Goal: Communication & Community: Answer question/provide support

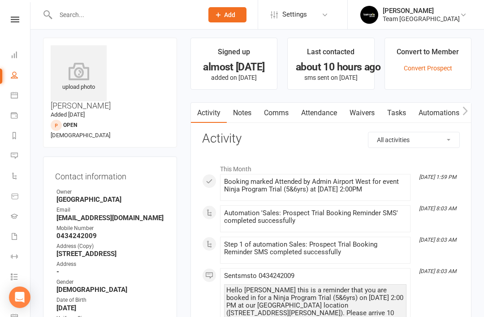
click at [13, 156] on icon at bounding box center [14, 155] width 7 height 7
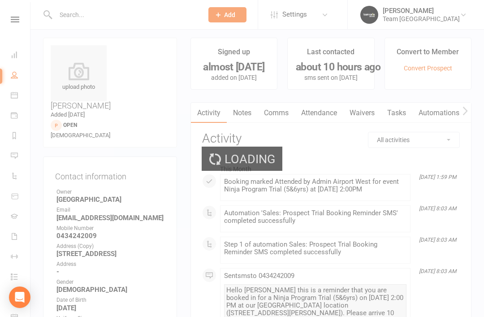
click at [17, 155] on div "Loading" at bounding box center [242, 158] width 484 height 317
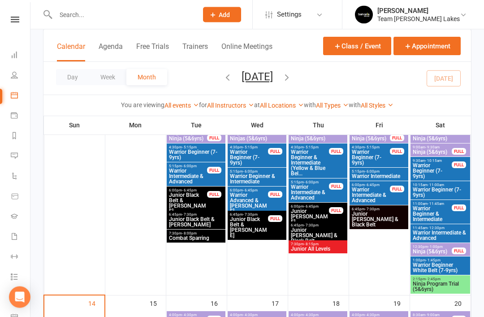
click at [434, 285] on span "Ninja Program Trial (5&6yrs)" at bounding box center [440, 286] width 56 height 11
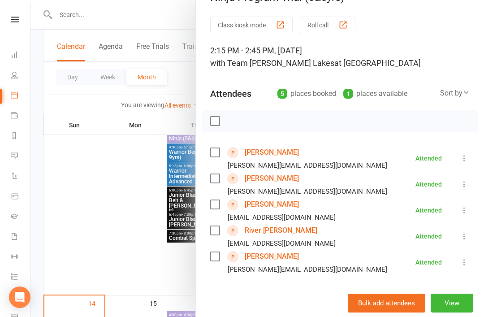
scroll to position [36, 0]
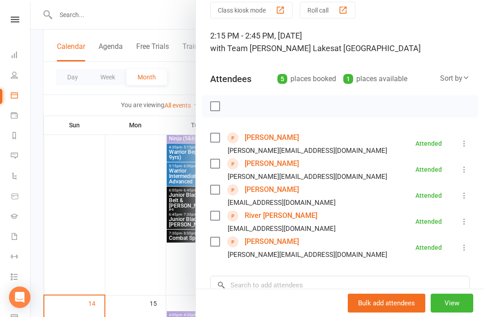
click at [273, 139] on link "[PERSON_NAME]" at bounding box center [272, 137] width 54 height 14
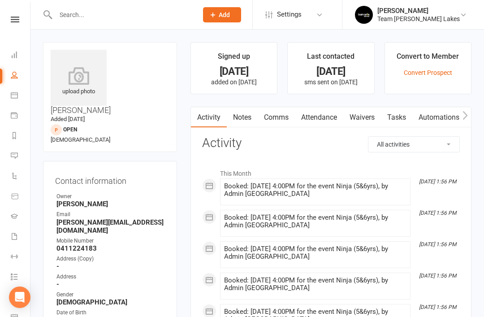
click at [245, 115] on link "Notes" at bounding box center [242, 117] width 31 height 21
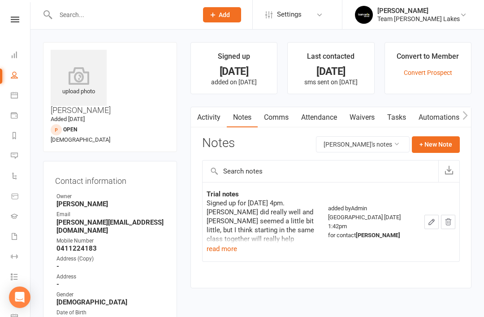
click at [224, 249] on button "read more" at bounding box center [221, 248] width 30 height 11
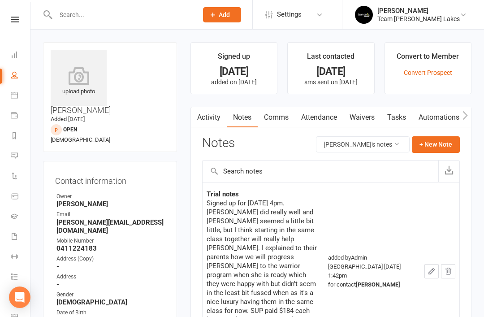
click at [17, 95] on icon at bounding box center [14, 94] width 7 height 7
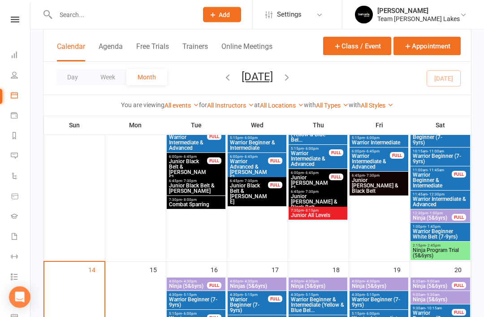
click at [444, 251] on span "Ninja Program Trial (5&6yrs)" at bounding box center [440, 253] width 56 height 11
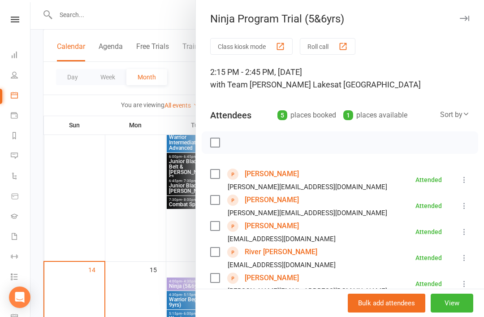
click at [277, 225] on link "Arlo Felsinger" at bounding box center [272, 226] width 54 height 14
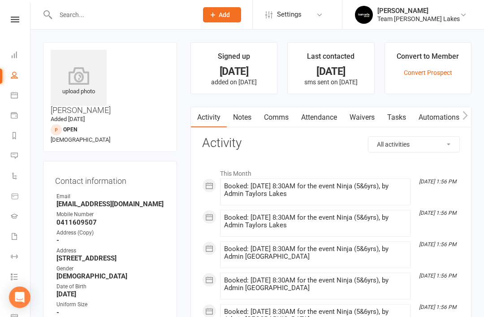
click at [248, 119] on link "Notes" at bounding box center [242, 117] width 31 height 21
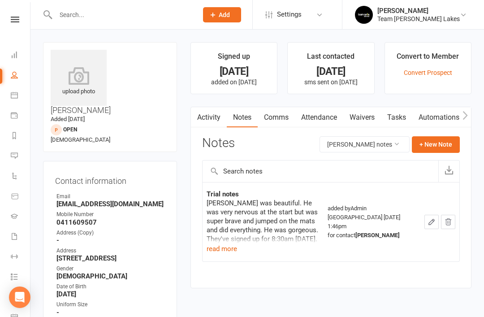
click at [231, 250] on button "read more" at bounding box center [221, 248] width 30 height 11
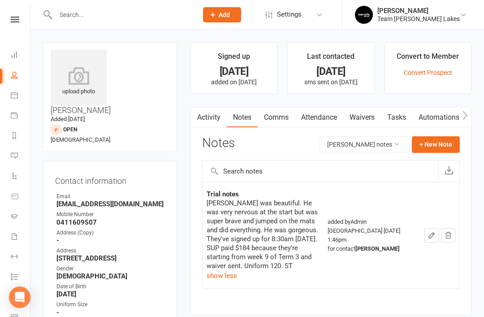
click at [20, 94] on link "Calendar" at bounding box center [21, 96] width 20 height 20
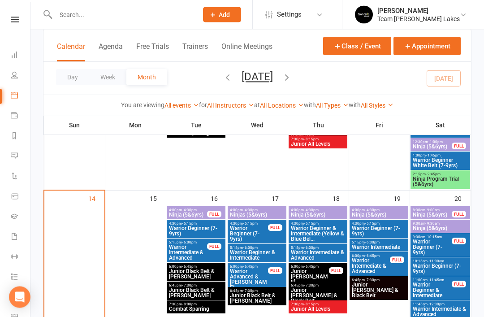
click at [445, 181] on span "Ninja Program Trial (5&6yrs)" at bounding box center [440, 181] width 56 height 11
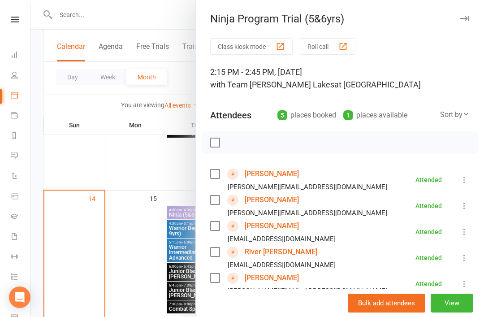
click at [266, 254] on link "River Kirby" at bounding box center [281, 252] width 73 height 14
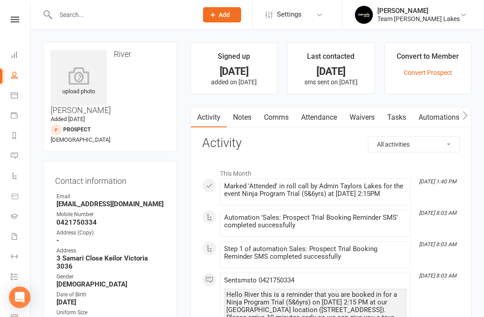
click at [253, 120] on link "Notes" at bounding box center [242, 117] width 31 height 21
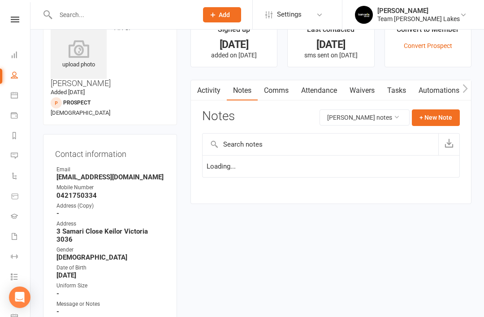
scroll to position [29, 0]
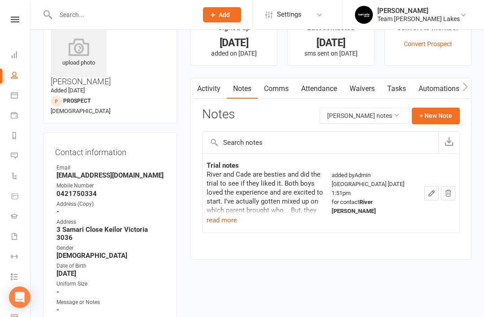
click at [232, 222] on button "read more" at bounding box center [221, 220] width 30 height 11
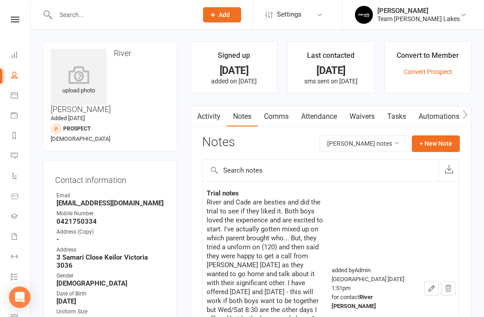
scroll to position [0, 0]
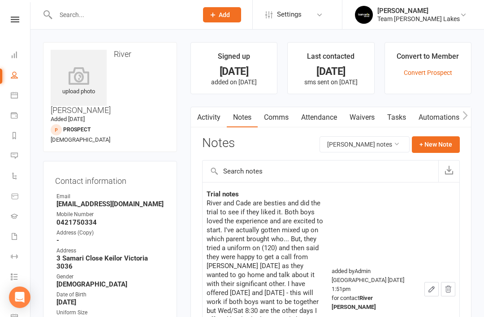
click at [18, 83] on link "People" at bounding box center [21, 76] width 20 height 20
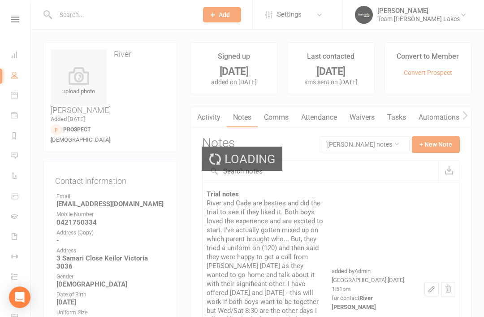
select select "100"
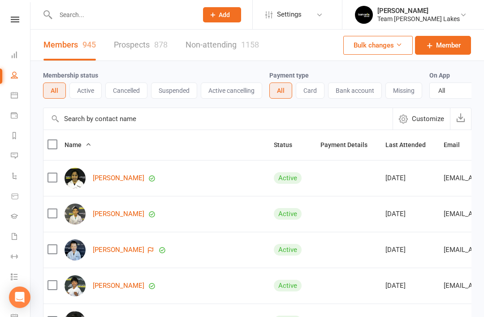
click at [14, 96] on icon at bounding box center [14, 94] width 7 height 7
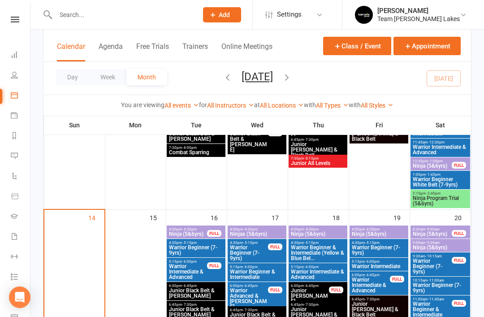
scroll to position [343, 0]
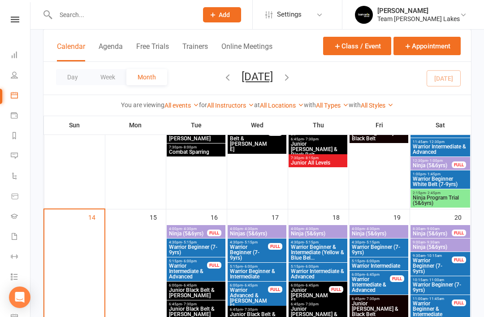
click at [444, 198] on span "Ninja Program Trial (5&6yrs)" at bounding box center [440, 200] width 56 height 11
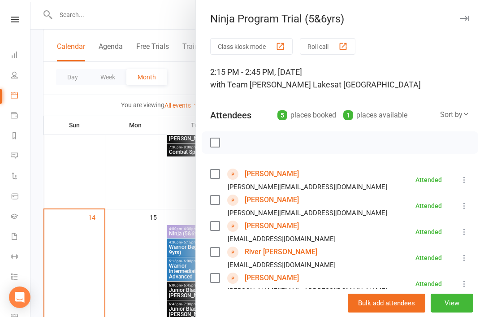
click at [269, 280] on link "Cade Zanetti" at bounding box center [272, 277] width 54 height 14
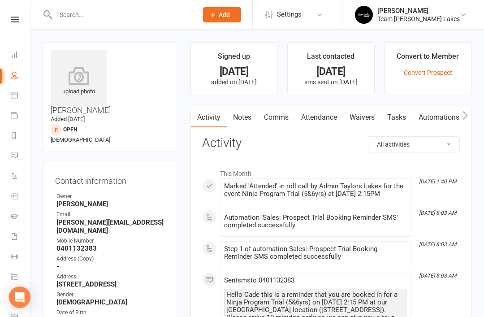
click at [250, 118] on link "Notes" at bounding box center [242, 117] width 31 height 21
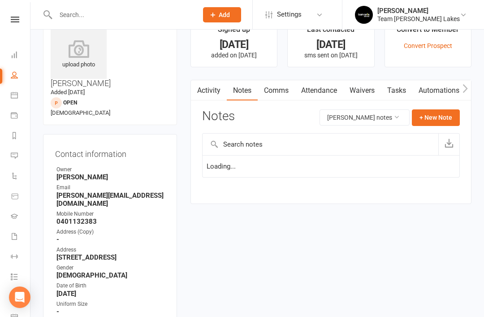
scroll to position [29, 0]
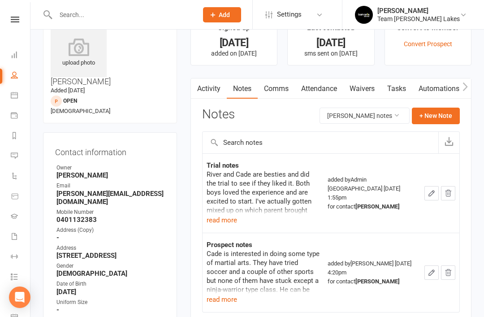
click at [222, 220] on button "read more" at bounding box center [221, 220] width 30 height 11
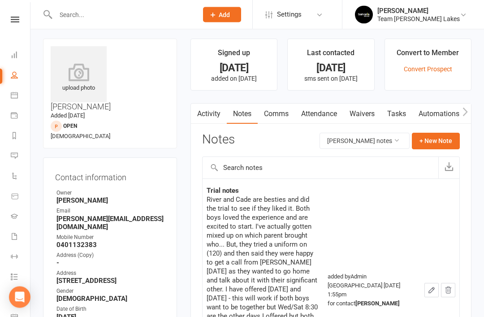
scroll to position [0, 0]
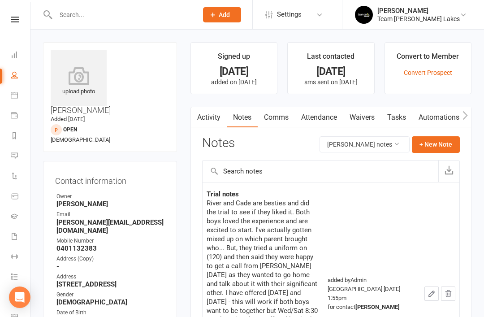
click at [18, 95] on link "Calendar" at bounding box center [21, 96] width 20 height 20
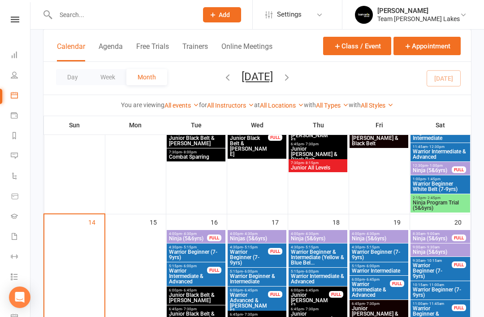
scroll to position [337, 0]
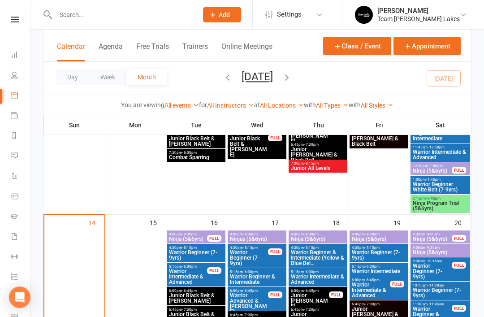
click at [448, 204] on span "Ninja Program Trial (5&6yrs)" at bounding box center [440, 205] width 56 height 11
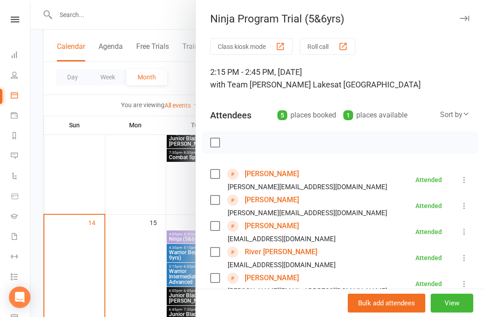
click at [457, 23] on div "Ninja Program Trial (5&6yrs)" at bounding box center [340, 19] width 288 height 13
click at [466, 16] on icon "button" at bounding box center [463, 18] width 9 height 5
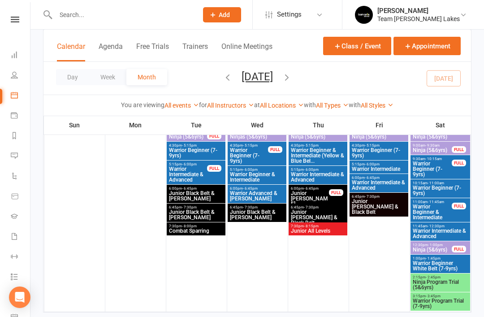
scroll to position [966, 0]
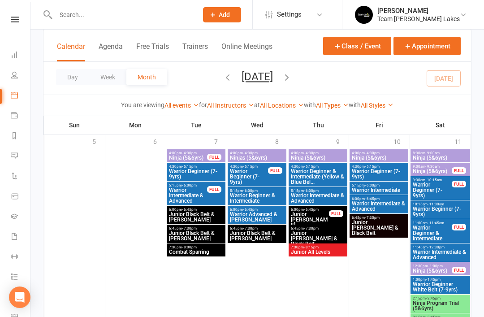
click at [12, 156] on icon at bounding box center [14, 155] width 7 height 7
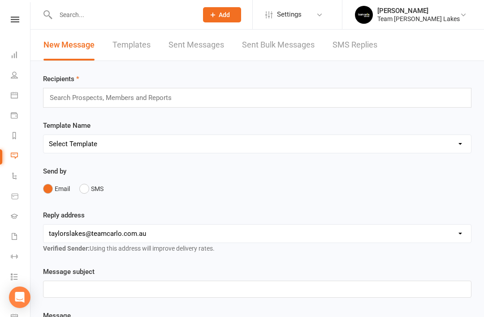
click at [368, 46] on link "SMS Replies" at bounding box center [354, 45] width 45 height 31
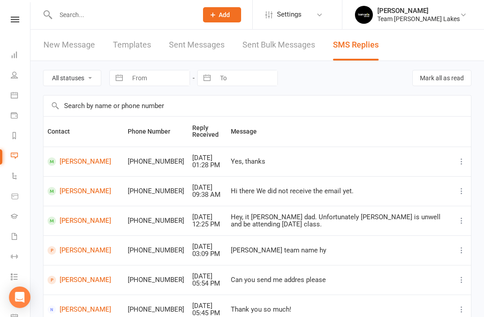
click at [20, 158] on link "Messages" at bounding box center [21, 156] width 20 height 20
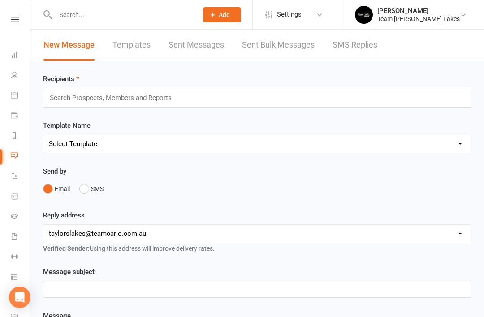
click at [360, 45] on link "SMS Replies" at bounding box center [354, 45] width 45 height 31
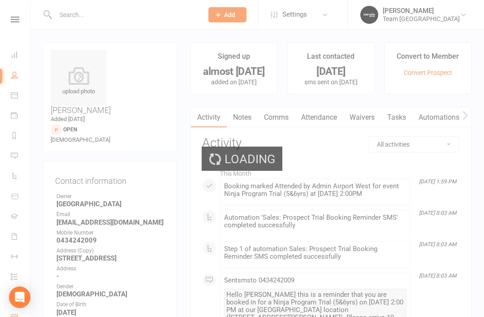
scroll to position [4, 0]
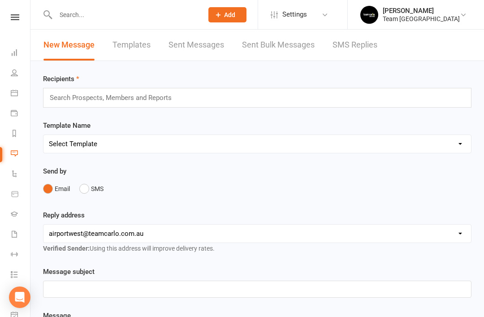
click at [369, 50] on link "SMS Replies" at bounding box center [354, 45] width 45 height 31
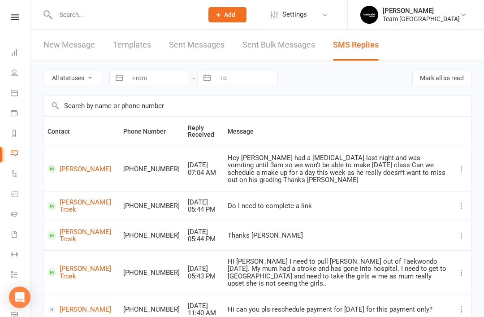
click at [66, 165] on link "Ziya Gulser" at bounding box center [81, 168] width 68 height 9
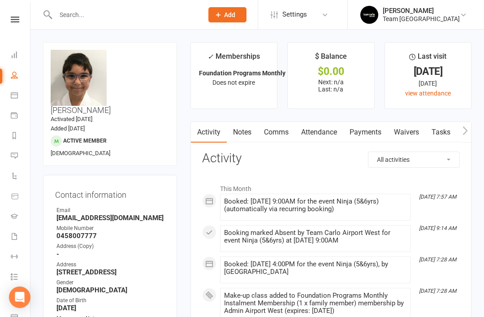
click at [12, 94] on icon at bounding box center [14, 94] width 7 height 7
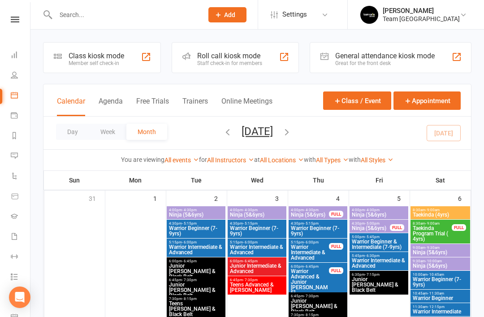
click at [12, 155] on icon at bounding box center [14, 155] width 7 height 7
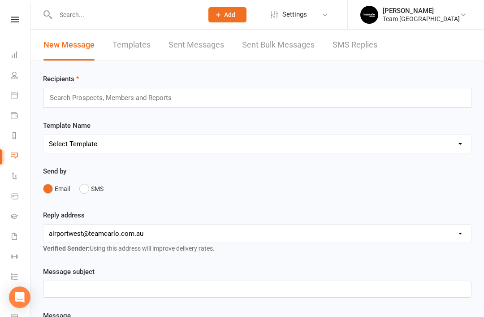
click at [365, 44] on link "SMS Replies" at bounding box center [354, 45] width 45 height 31
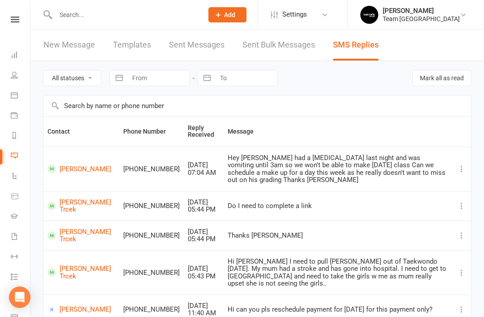
click at [70, 198] on link "Pieper Trcek" at bounding box center [81, 205] width 68 height 15
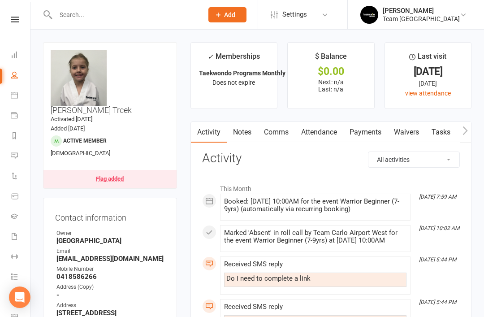
click at [148, 0] on div at bounding box center [120, 14] width 154 height 29
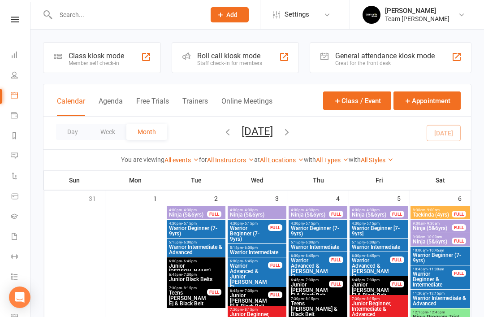
click at [13, 156] on icon at bounding box center [14, 155] width 7 height 7
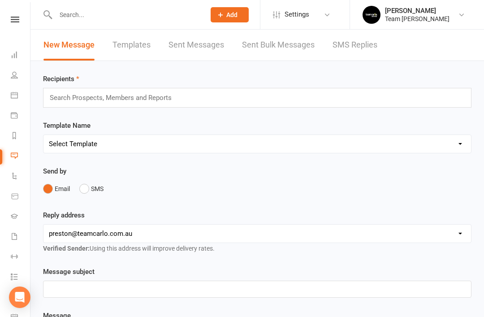
click at [357, 47] on link "SMS Replies" at bounding box center [354, 45] width 45 height 31
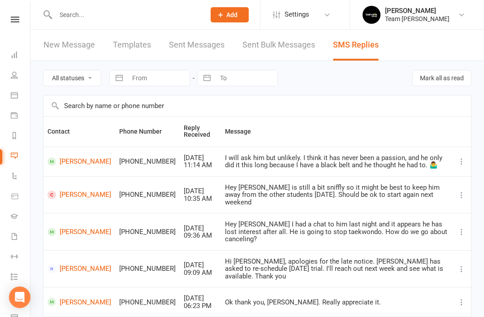
click at [69, 161] on link "Otis Handsaker" at bounding box center [79, 161] width 64 height 9
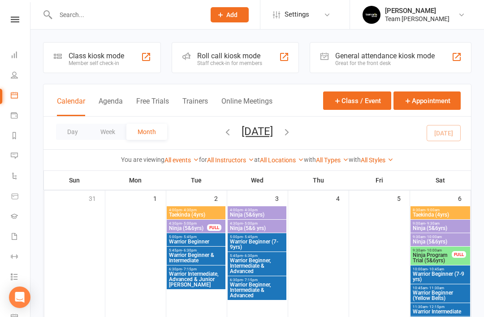
click at [7, 159] on li "Messages" at bounding box center [15, 156] width 30 height 20
click at [13, 156] on icon at bounding box center [14, 155] width 7 height 7
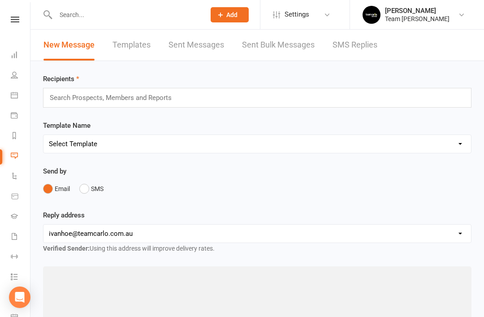
click at [362, 43] on link "SMS Replies" at bounding box center [354, 45] width 45 height 31
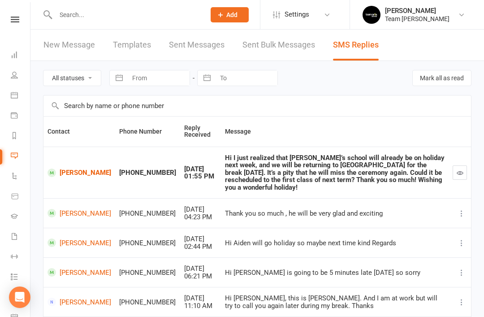
click at [69, 168] on link "Aiden Yu" at bounding box center [79, 172] width 64 height 9
